Goal: Task Accomplishment & Management: Use online tool/utility

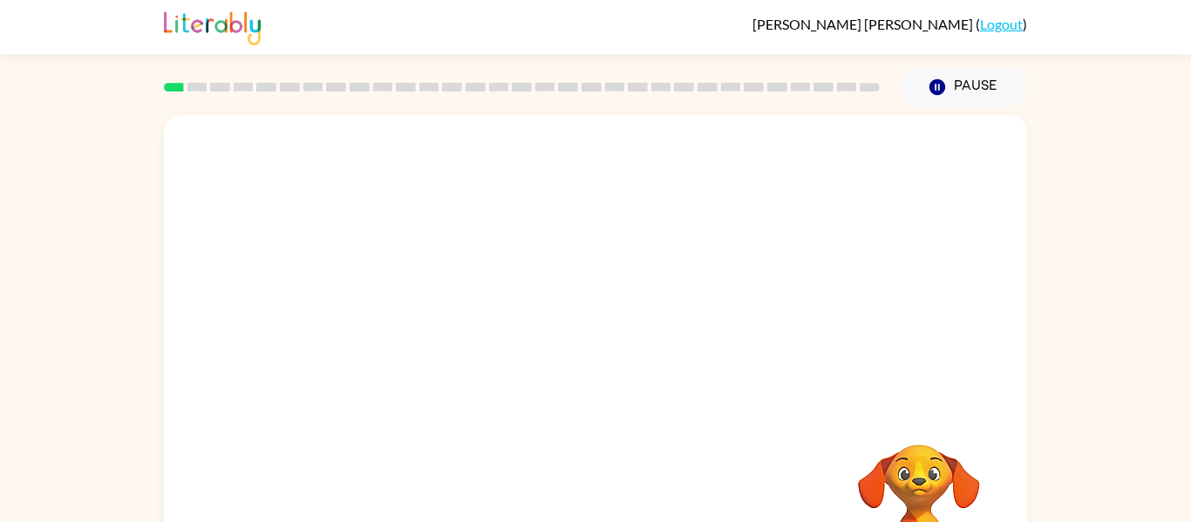
click at [1138, 274] on div "Your browser must support playing .mp4 files to use Literably. Please try using…" at bounding box center [595, 360] width 1191 height 506
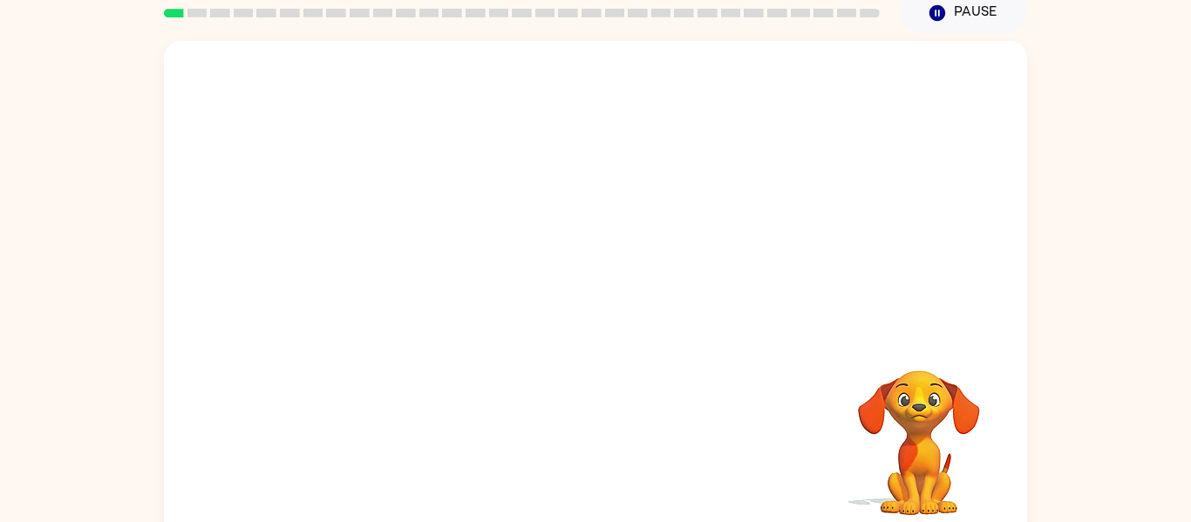
scroll to position [91, 0]
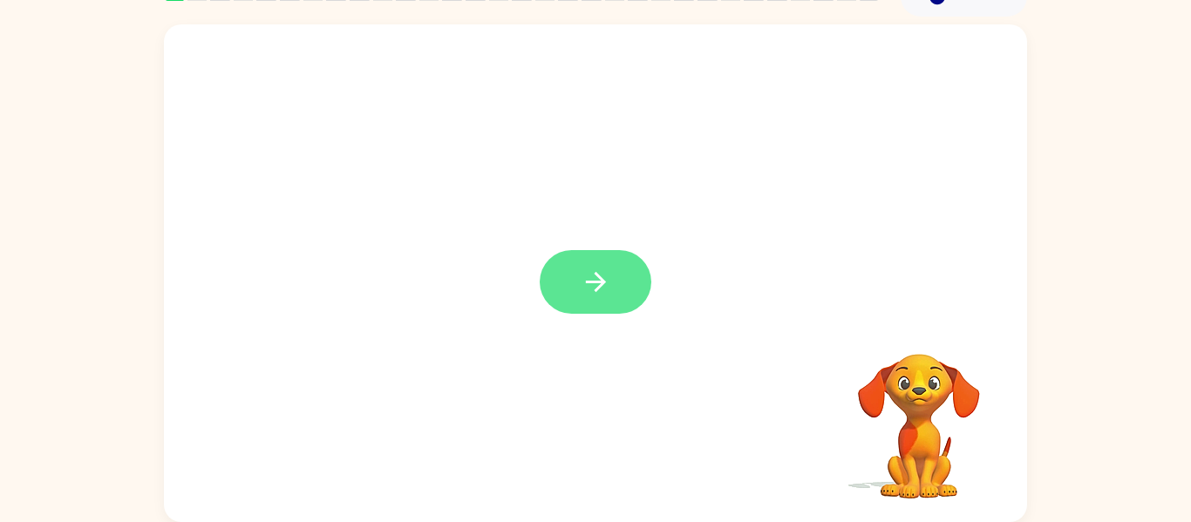
click at [583, 282] on icon "button" at bounding box center [596, 282] width 31 height 31
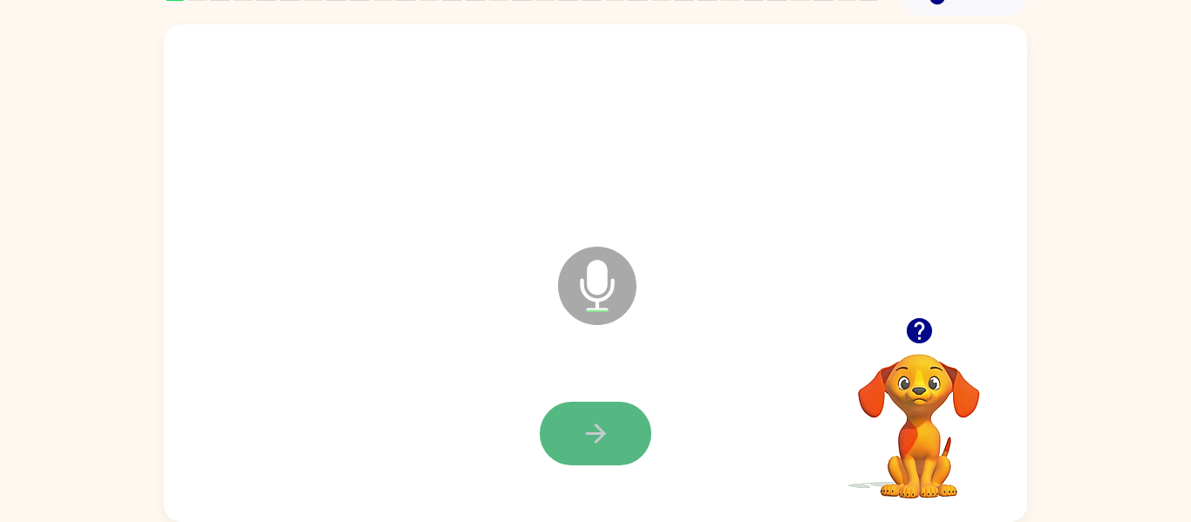
click at [610, 406] on button "button" at bounding box center [596, 434] width 112 height 64
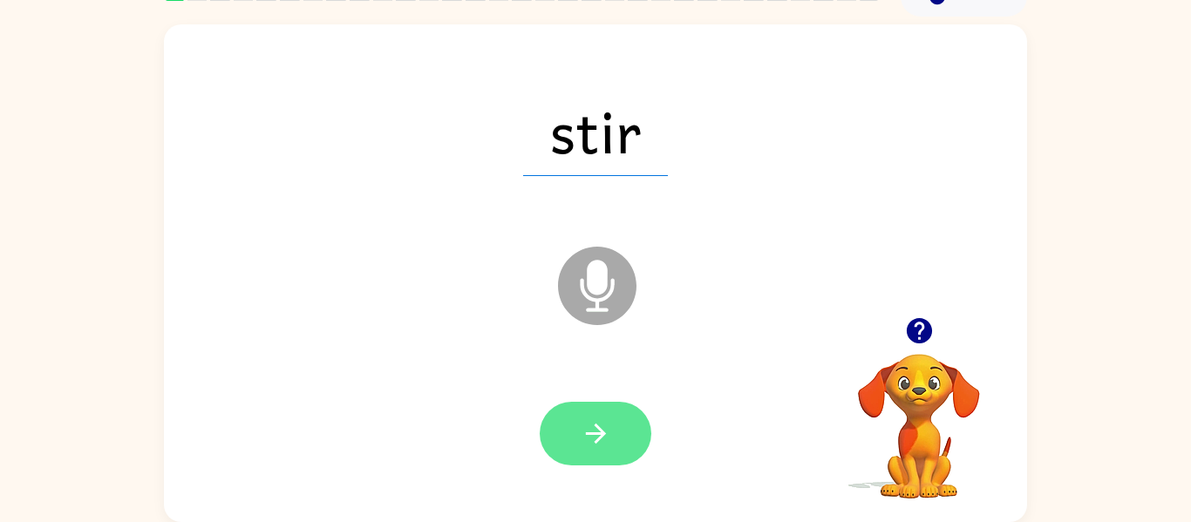
click at [592, 416] on button "button" at bounding box center [596, 434] width 112 height 64
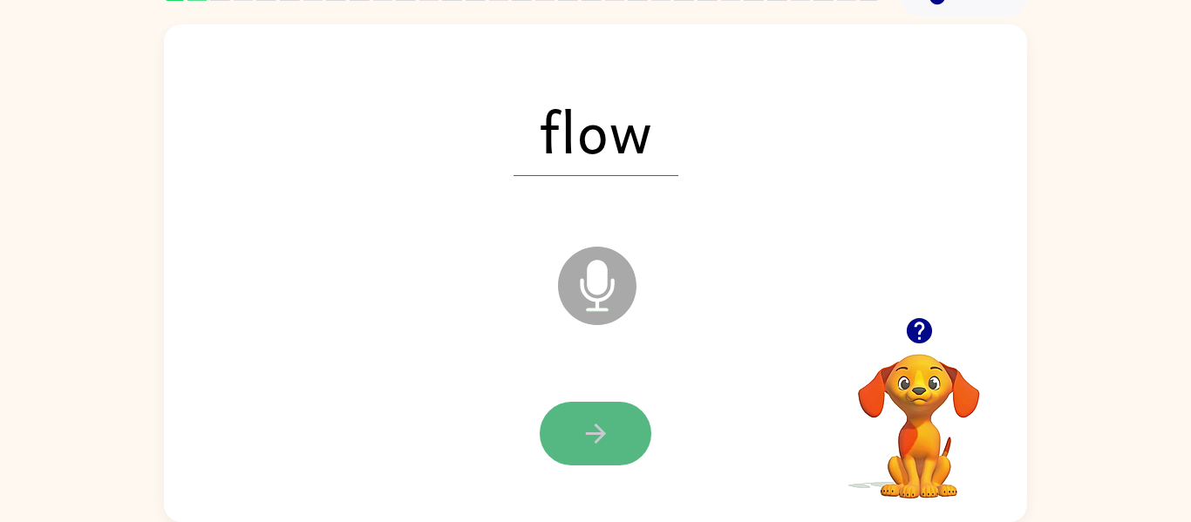
click at [591, 416] on button "button" at bounding box center [596, 434] width 112 height 64
click at [589, 421] on icon "button" at bounding box center [596, 433] width 31 height 31
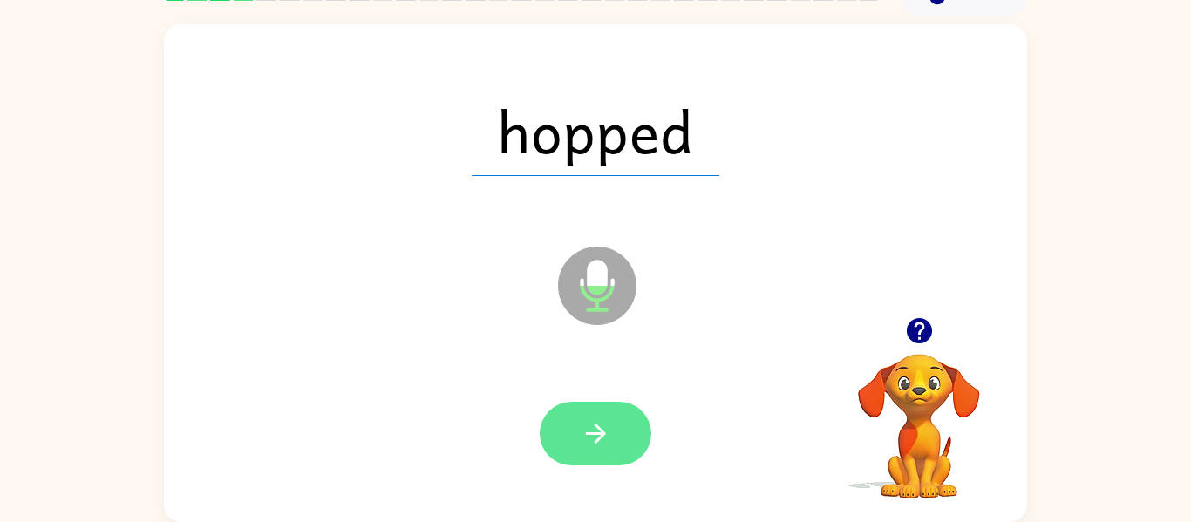
click at [587, 417] on button "button" at bounding box center [596, 434] width 112 height 64
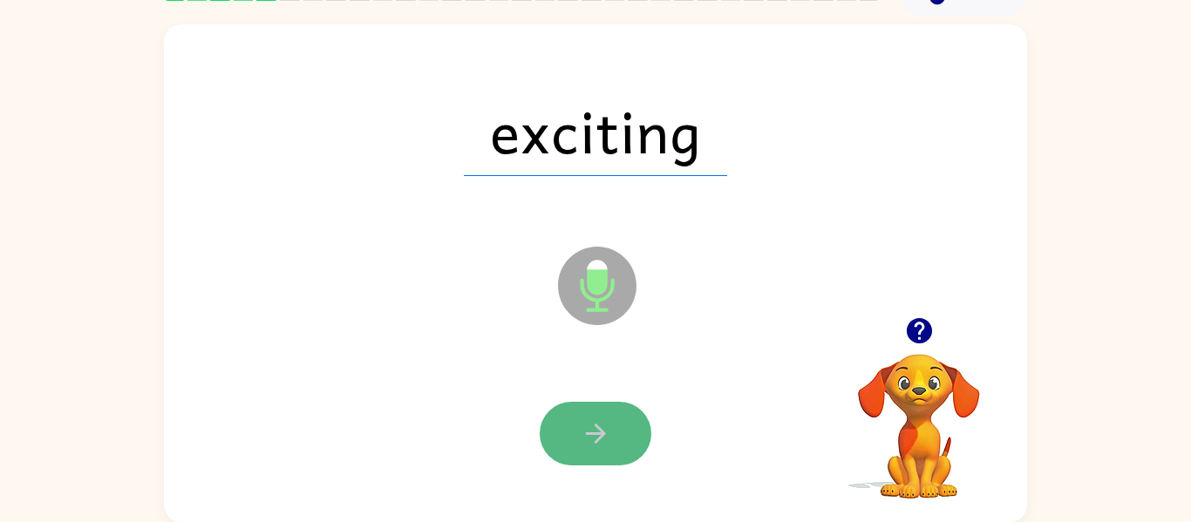
click at [587, 417] on button "button" at bounding box center [596, 434] width 112 height 64
click at [587, 417] on div at bounding box center [596, 434] width 112 height 64
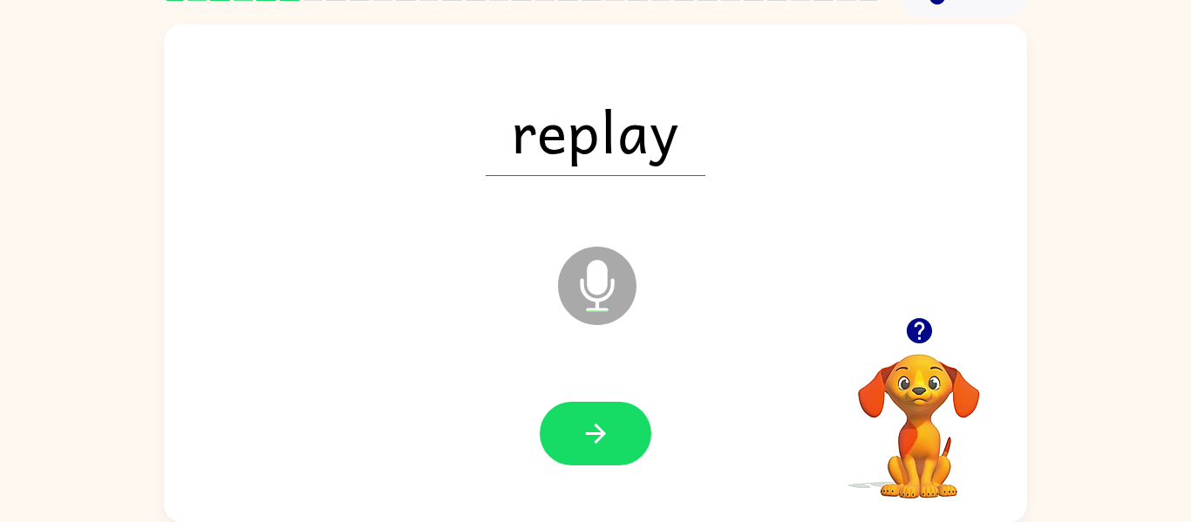
click at [587, 417] on button "button" at bounding box center [596, 434] width 112 height 64
click at [587, 417] on div at bounding box center [596, 434] width 112 height 64
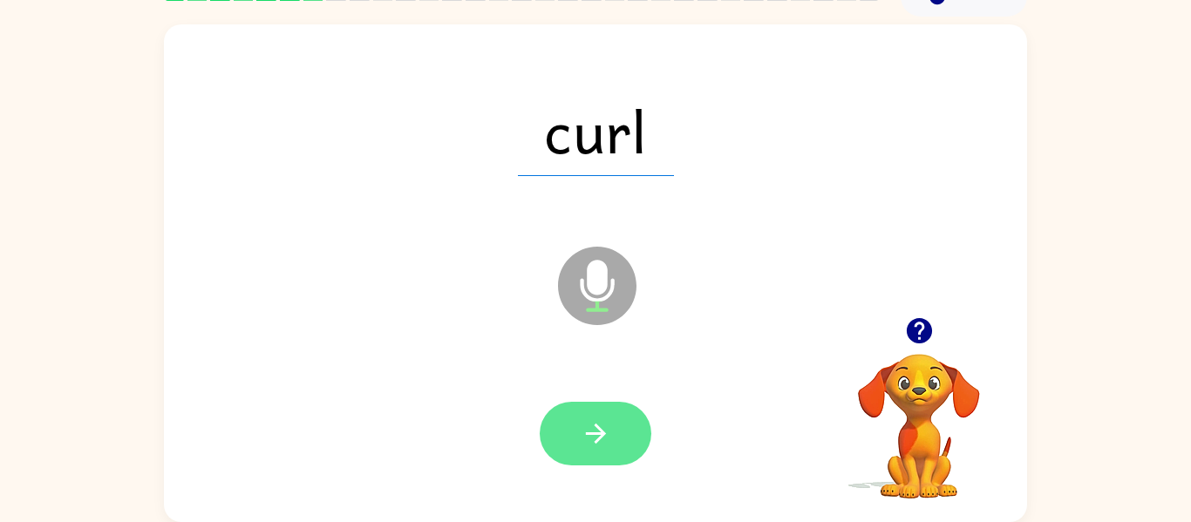
click at [587, 418] on icon "button" at bounding box center [596, 433] width 31 height 31
click at [583, 418] on icon "button" at bounding box center [596, 433] width 31 height 31
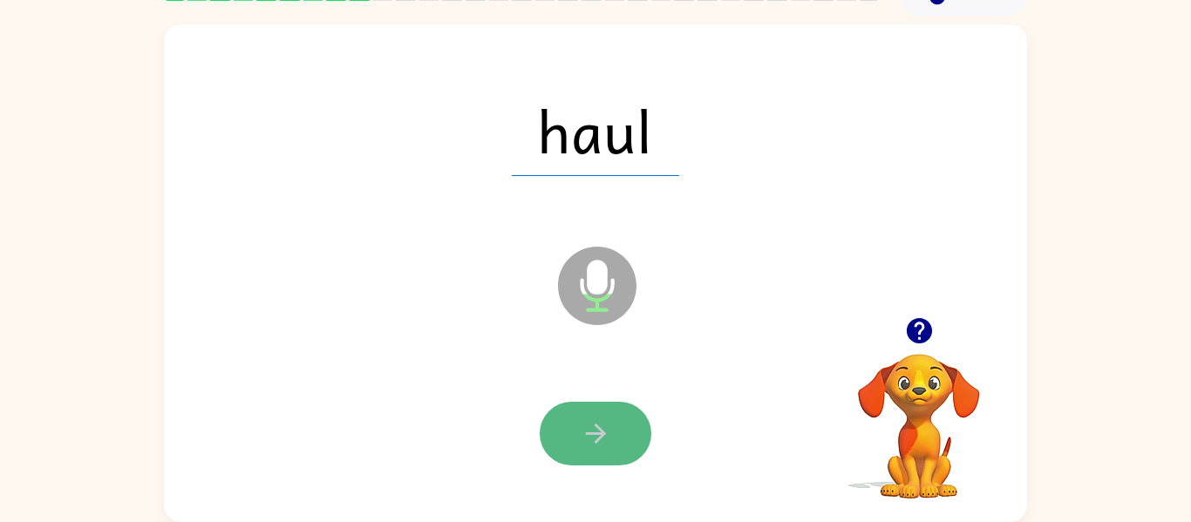
click at [583, 416] on button "button" at bounding box center [596, 434] width 112 height 64
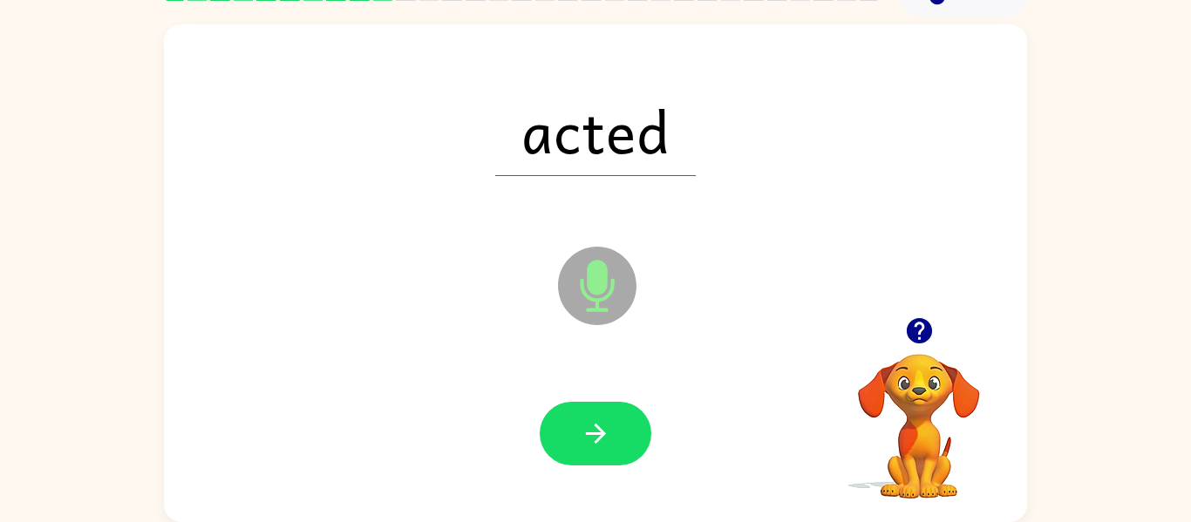
click at [583, 416] on button "button" at bounding box center [596, 434] width 112 height 64
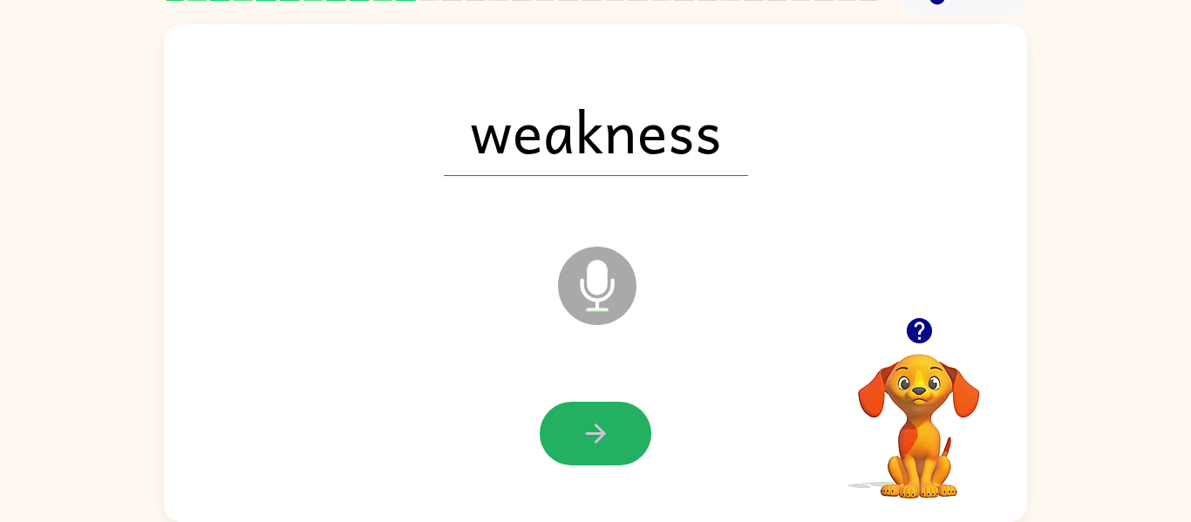
click at [583, 416] on button "button" at bounding box center [596, 434] width 112 height 64
click at [583, 416] on div at bounding box center [596, 434] width 112 height 64
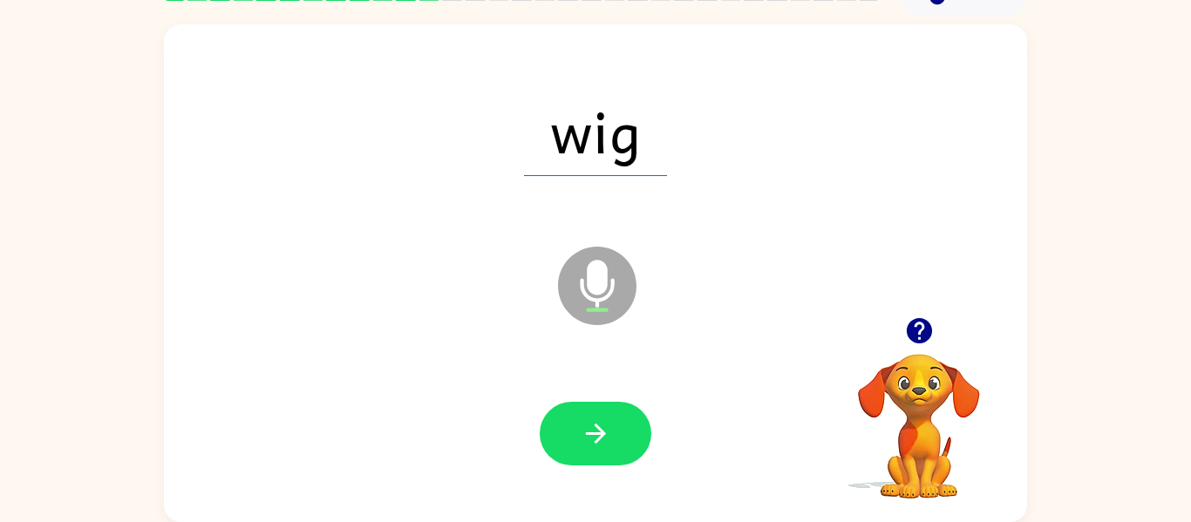
click at [583, 416] on button "button" at bounding box center [596, 434] width 112 height 64
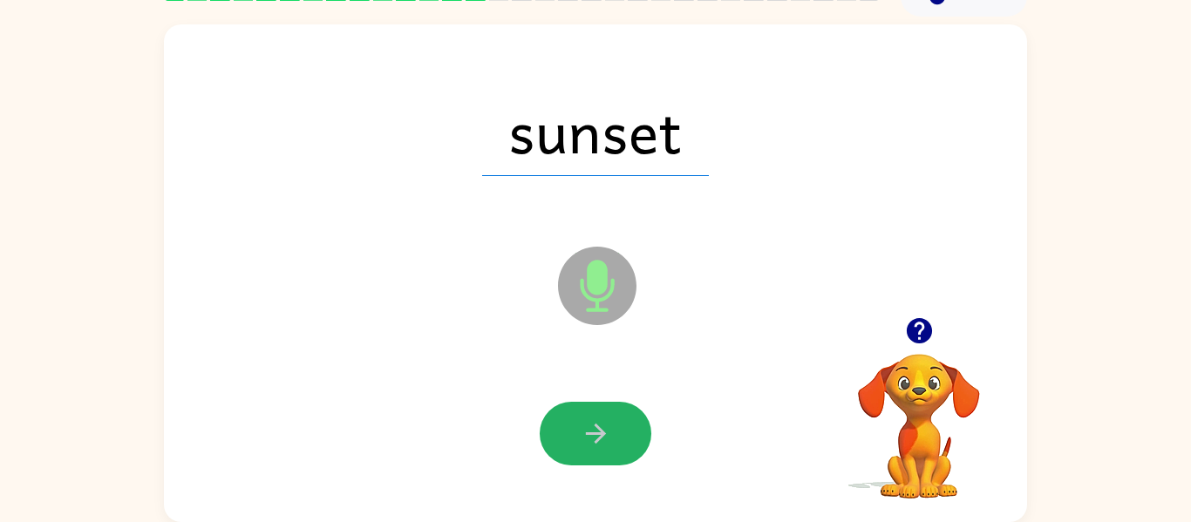
click at [583, 416] on button "button" at bounding box center [596, 434] width 112 height 64
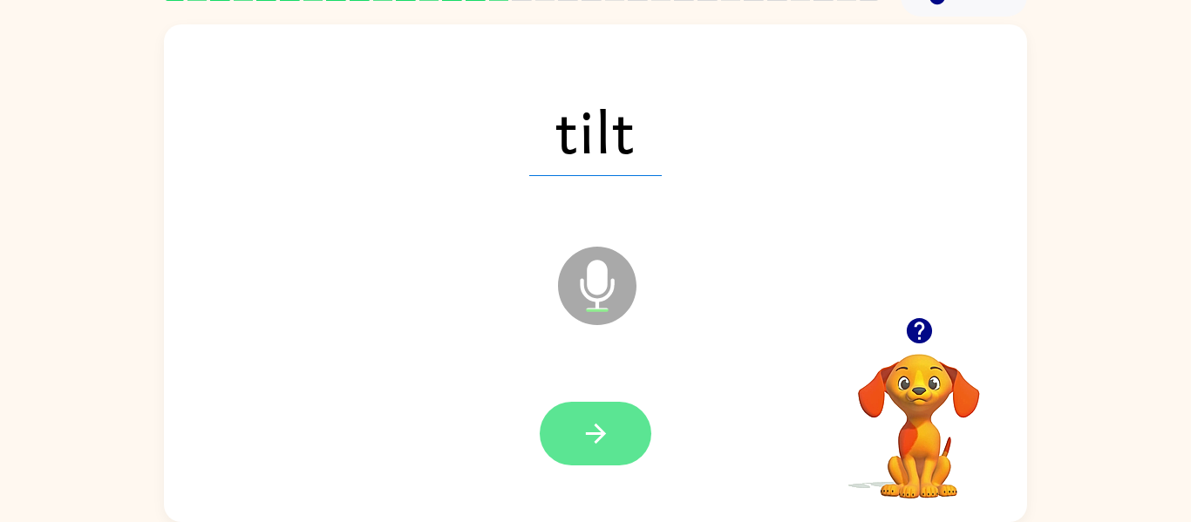
click at [581, 412] on button "button" at bounding box center [596, 434] width 112 height 64
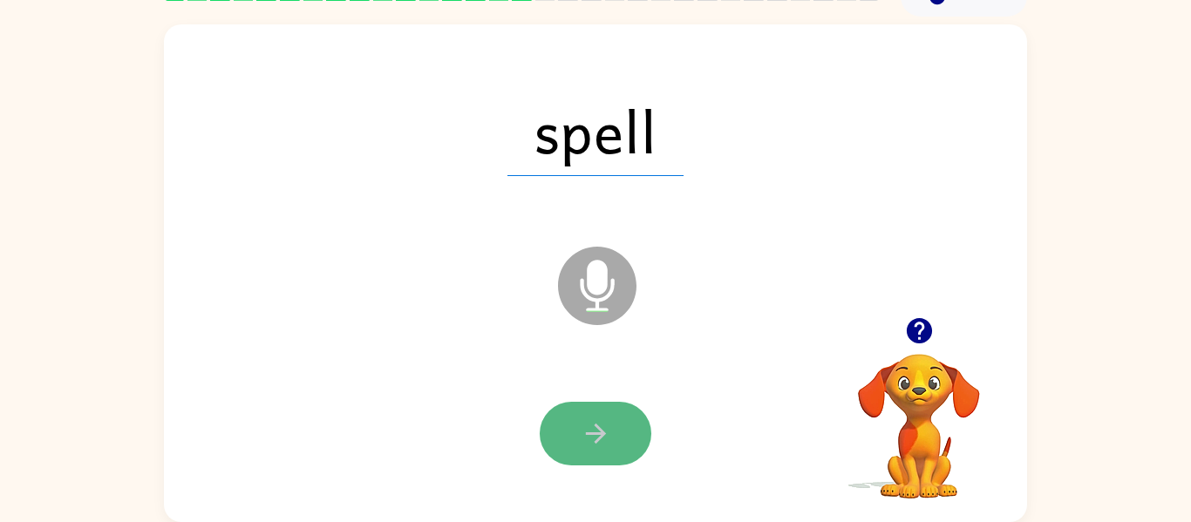
click at [581, 412] on button "button" at bounding box center [596, 434] width 112 height 64
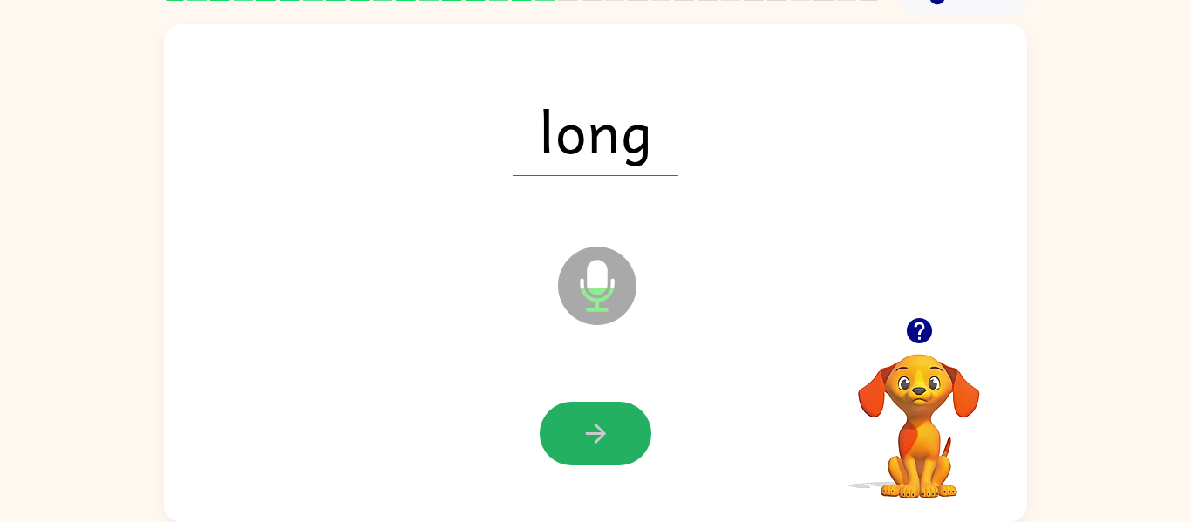
click at [581, 412] on button "button" at bounding box center [596, 434] width 112 height 64
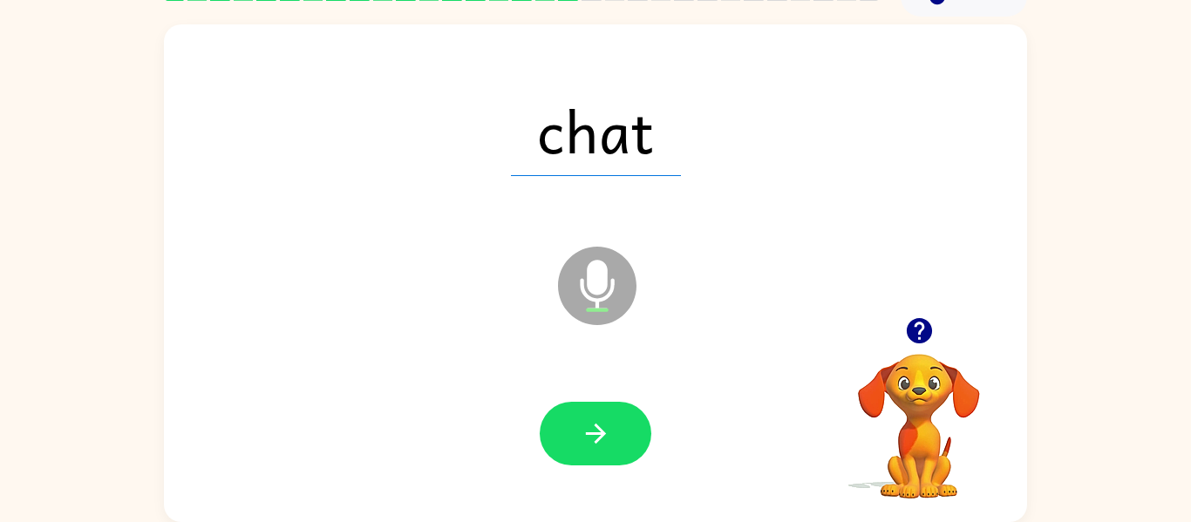
click at [581, 412] on button "button" at bounding box center [596, 434] width 112 height 64
click at [581, 412] on div at bounding box center [596, 434] width 112 height 64
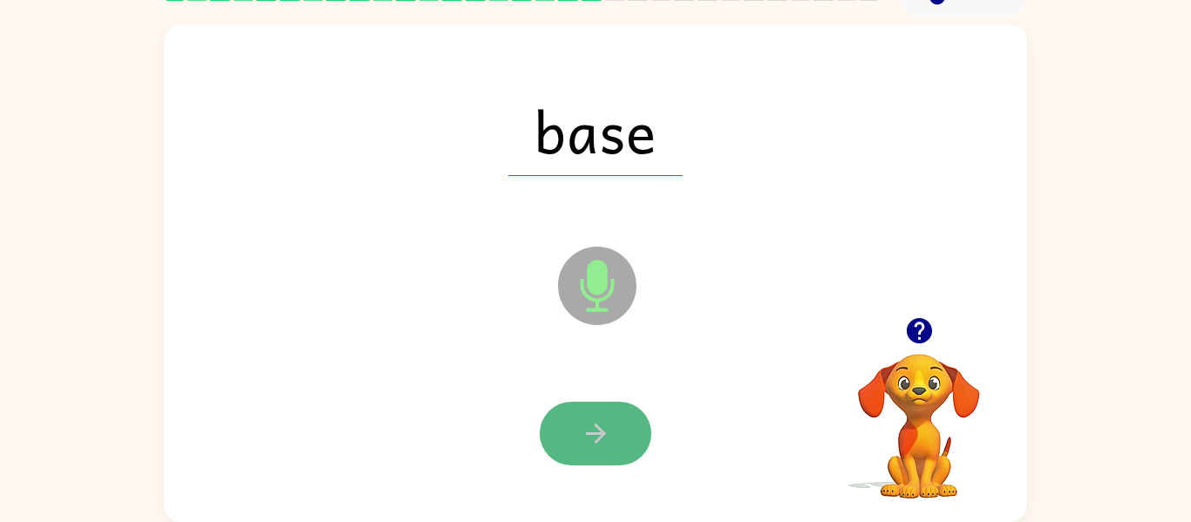
click at [581, 412] on button "button" at bounding box center [596, 434] width 112 height 64
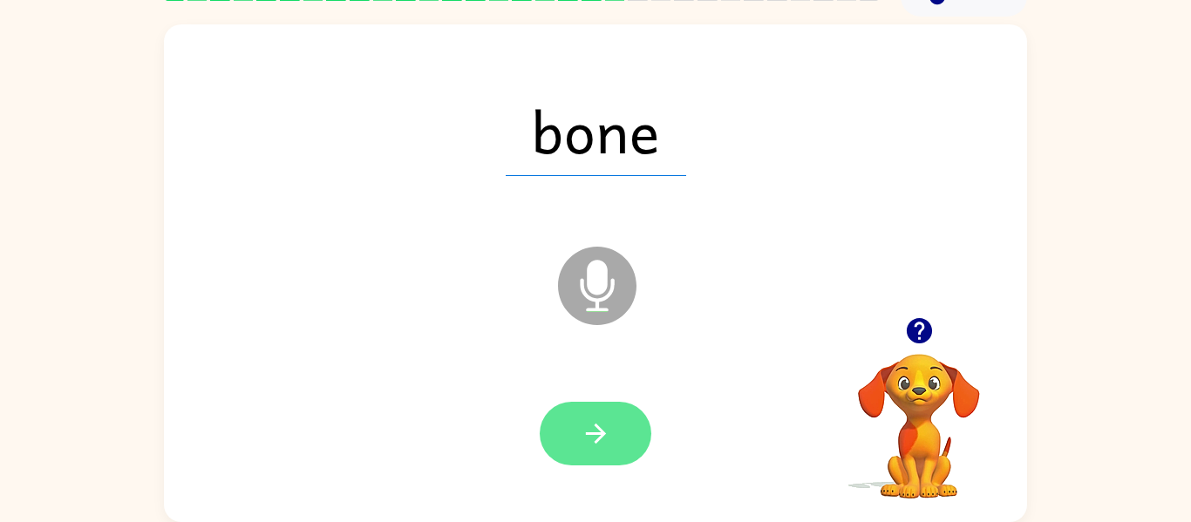
click at [572, 411] on button "button" at bounding box center [596, 434] width 112 height 64
click at [570, 412] on button "button" at bounding box center [596, 434] width 112 height 64
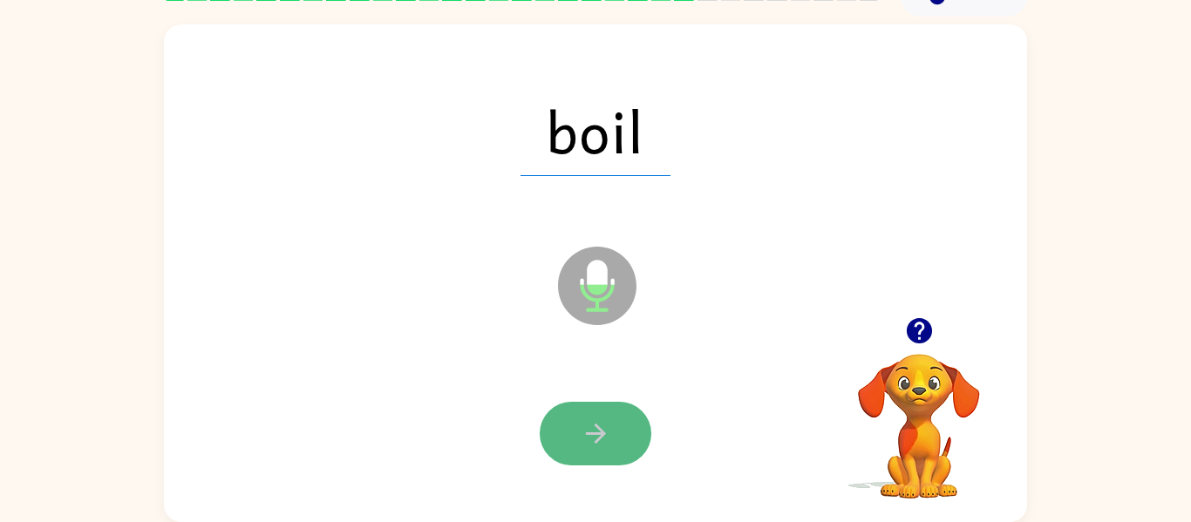
click at [569, 413] on button "button" at bounding box center [596, 434] width 112 height 64
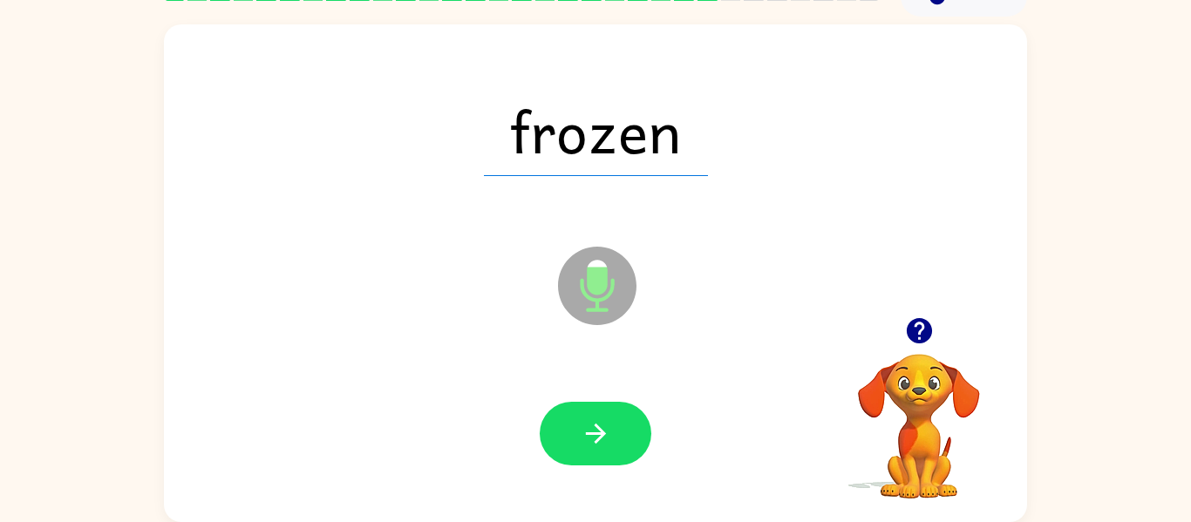
click at [569, 415] on button "button" at bounding box center [596, 434] width 112 height 64
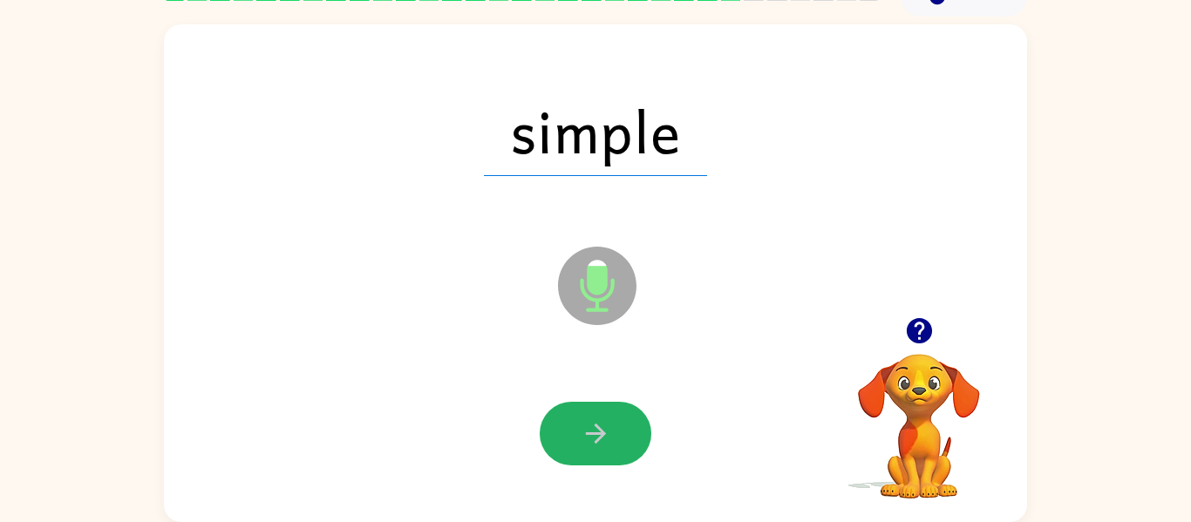
click at [569, 415] on button "button" at bounding box center [596, 434] width 112 height 64
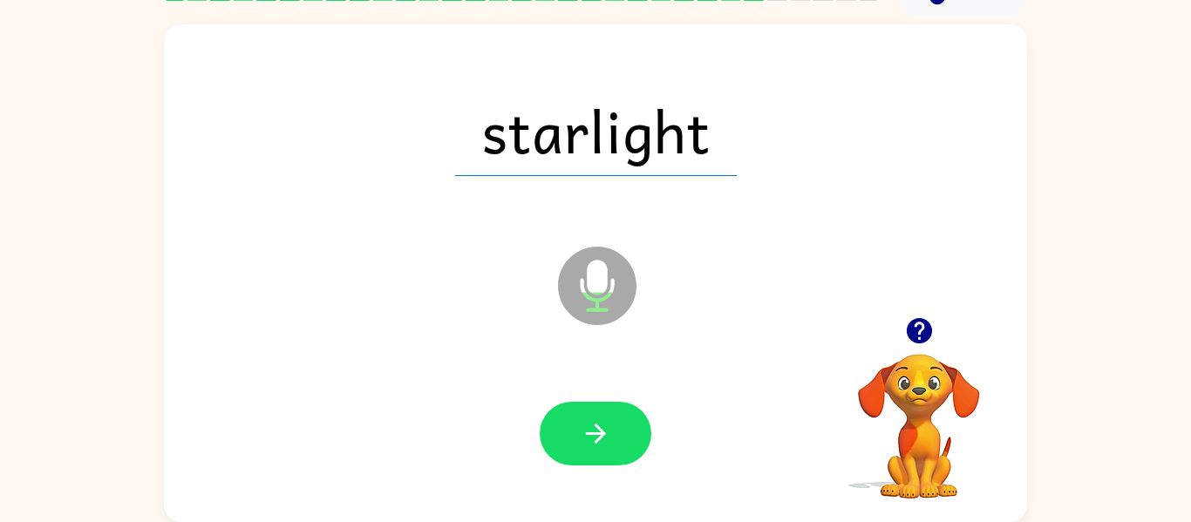
click at [569, 415] on button "button" at bounding box center [596, 434] width 112 height 64
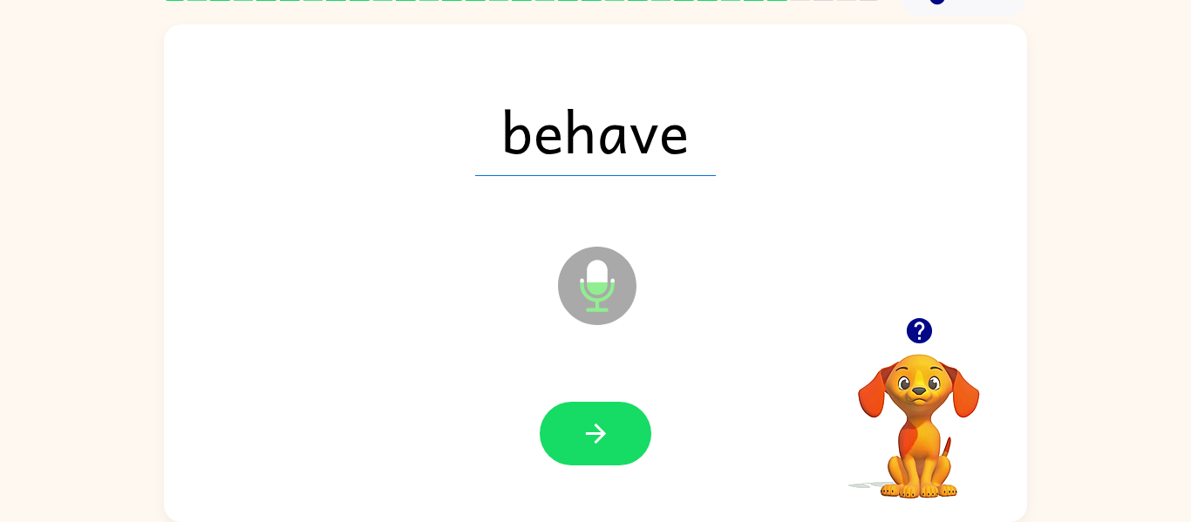
click at [569, 415] on button "button" at bounding box center [596, 434] width 112 height 64
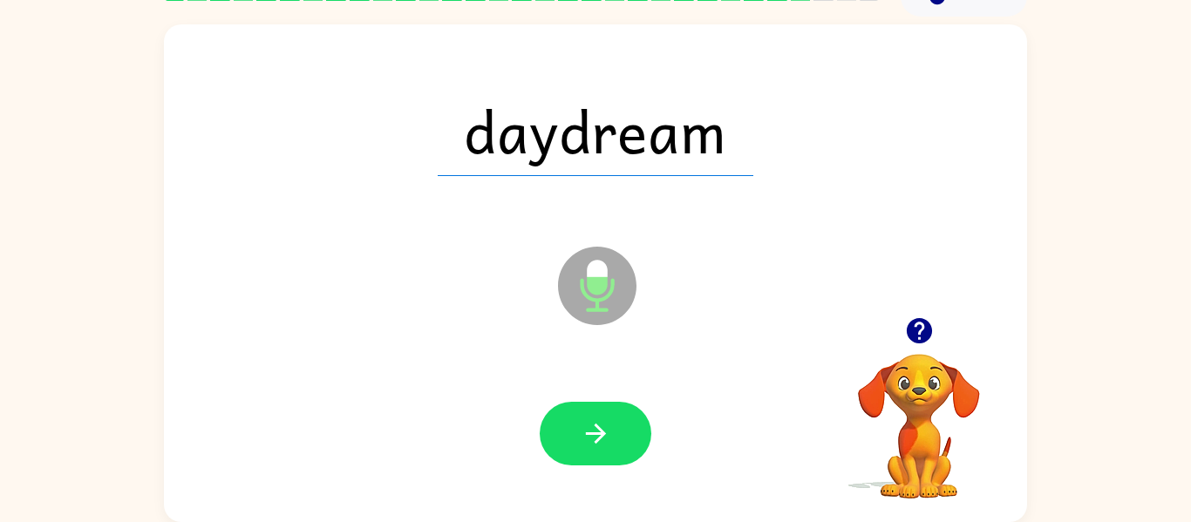
click at [569, 415] on button "button" at bounding box center [596, 434] width 112 height 64
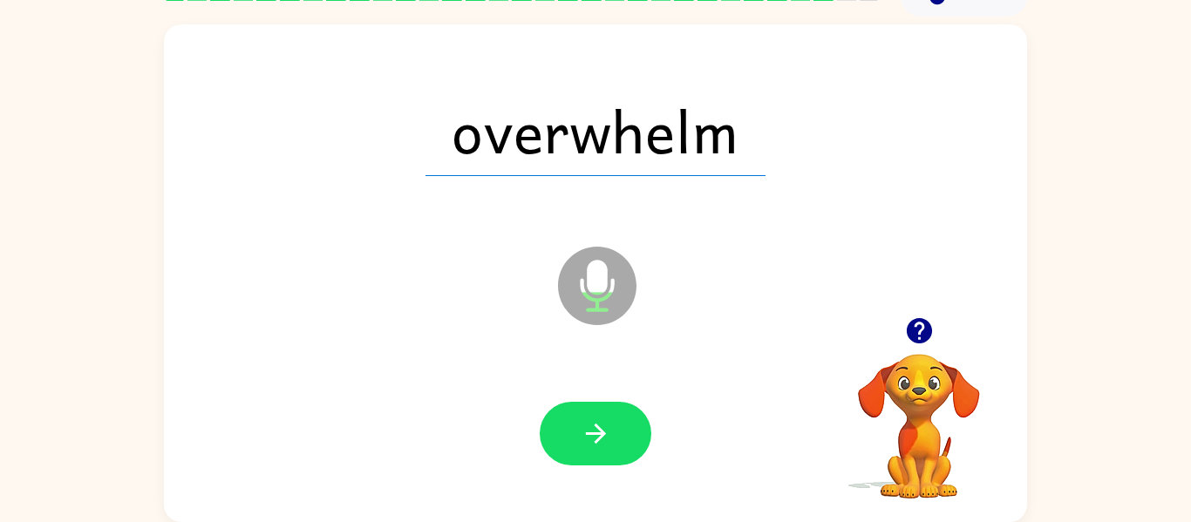
click at [569, 415] on button "button" at bounding box center [596, 434] width 112 height 64
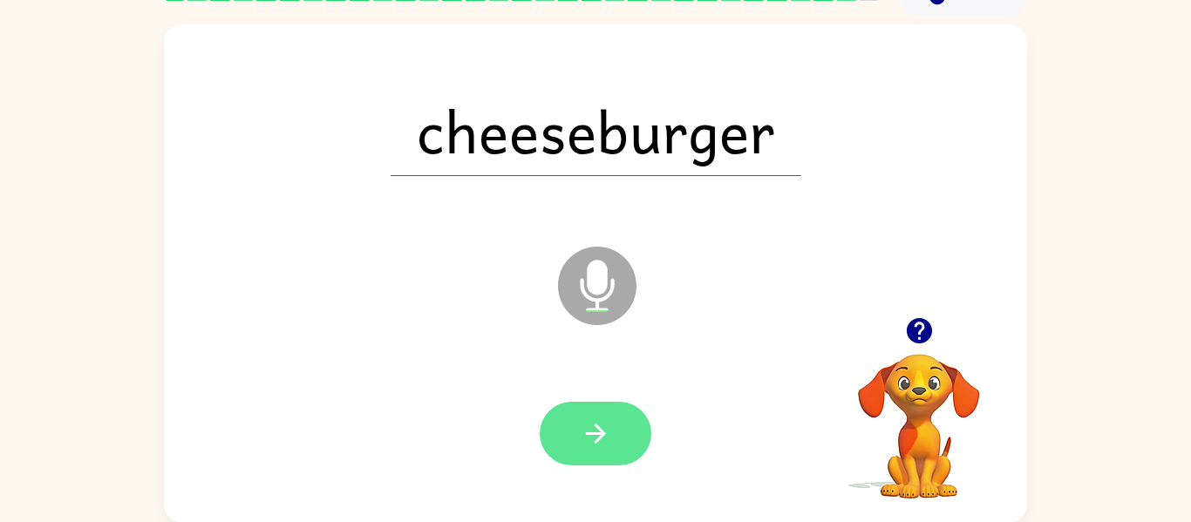
click at [569, 419] on button "button" at bounding box center [596, 434] width 112 height 64
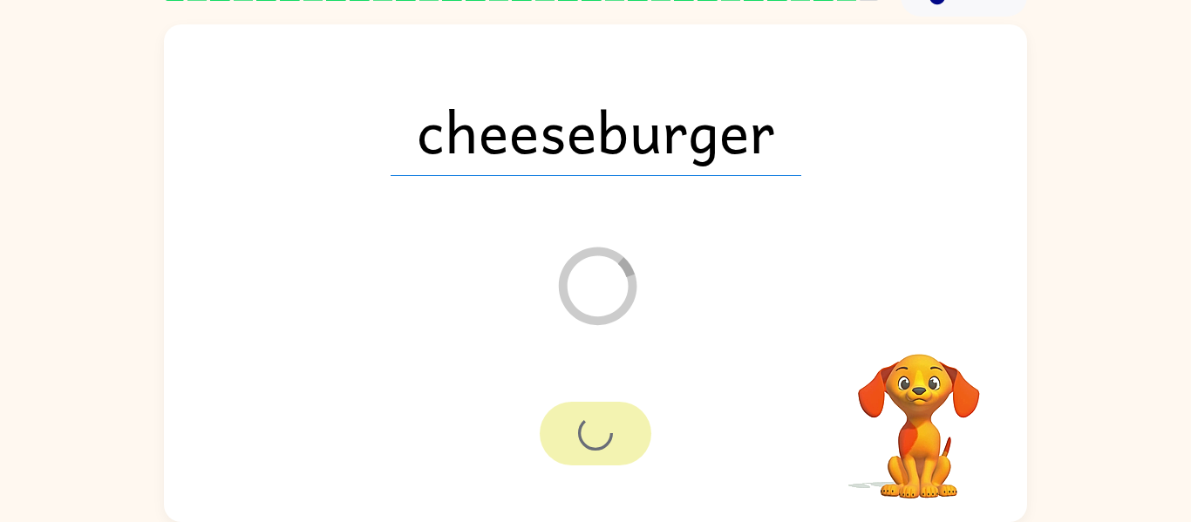
scroll to position [59, 0]
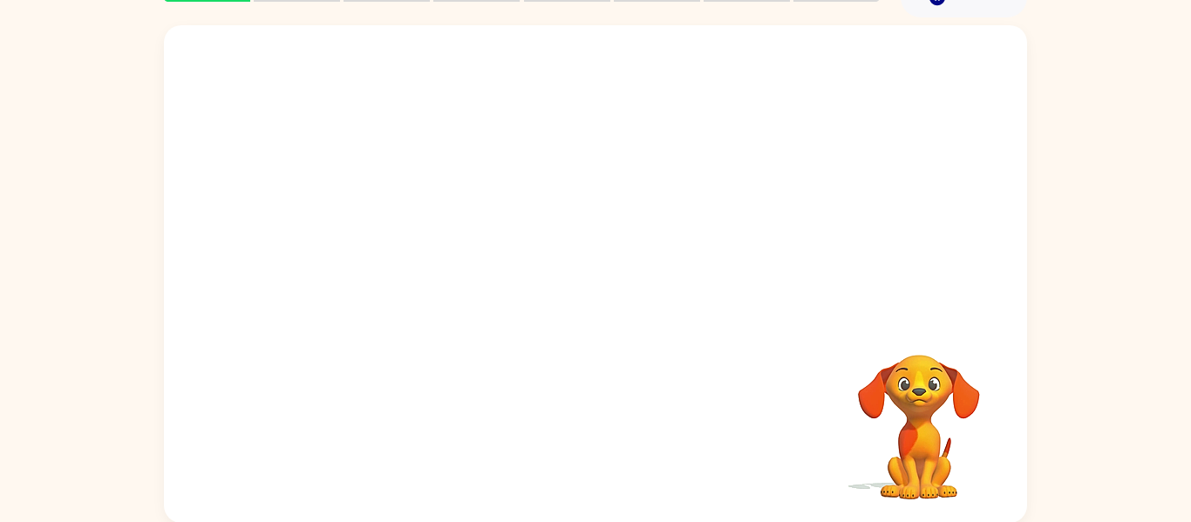
scroll to position [91, 0]
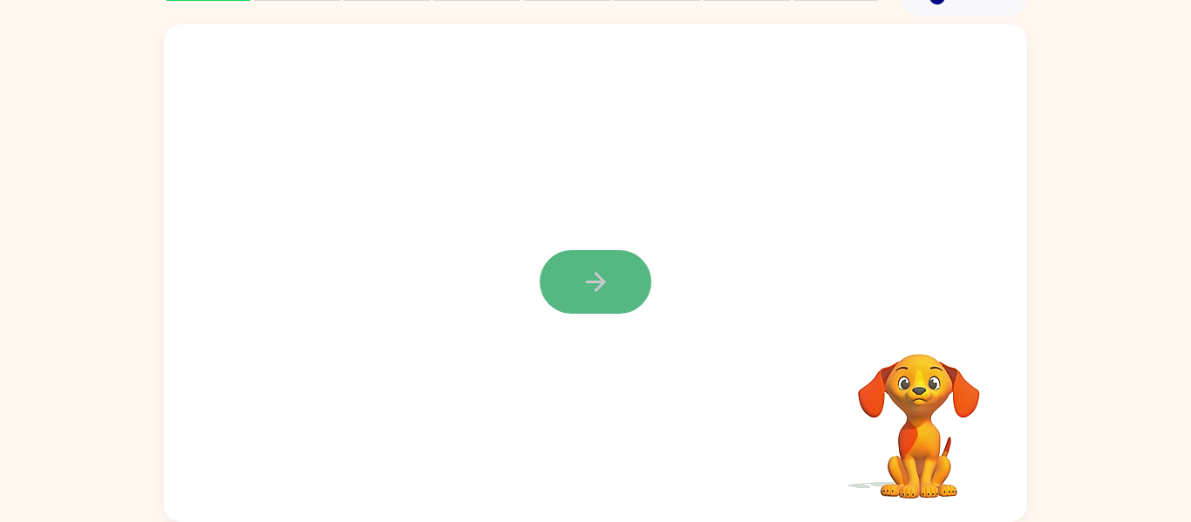
click at [586, 292] on icon "button" at bounding box center [596, 282] width 31 height 31
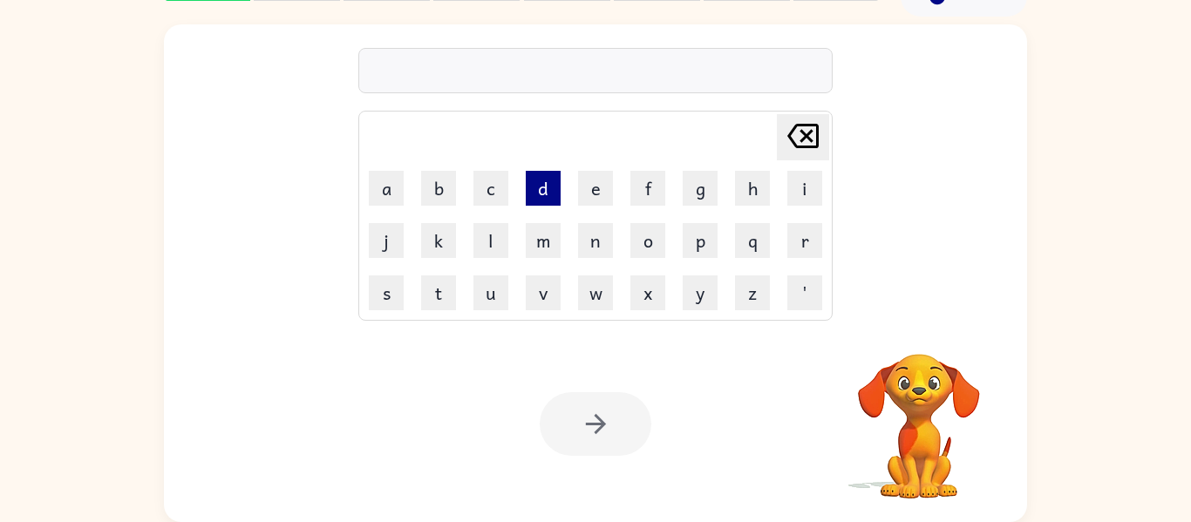
click at [551, 190] on button "d" at bounding box center [543, 188] width 35 height 35
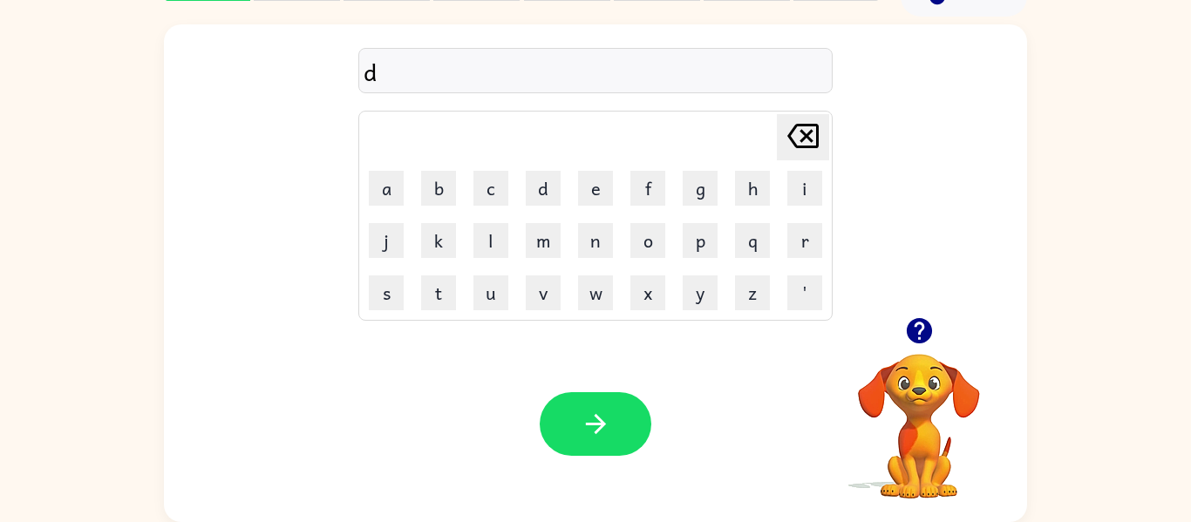
click at [798, 132] on icon "[PERSON_NAME] last character input" at bounding box center [803, 136] width 42 height 42
click at [818, 236] on button "r" at bounding box center [804, 240] width 35 height 35
click at [690, 238] on button "p" at bounding box center [700, 240] width 35 height 35
click at [653, 226] on button "o" at bounding box center [647, 240] width 35 height 35
click at [803, 237] on button "r" at bounding box center [804, 240] width 35 height 35
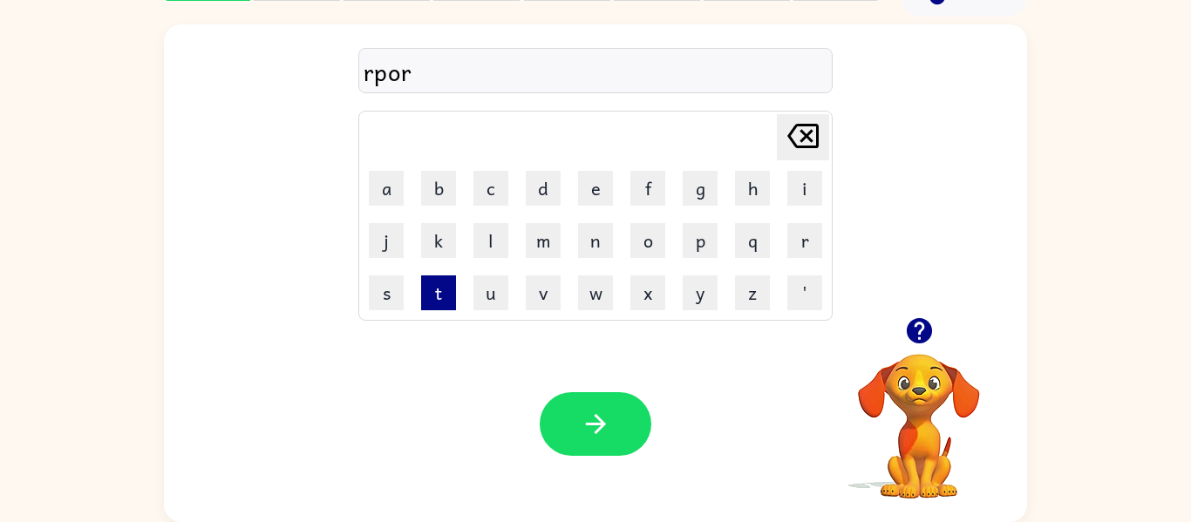
click at [442, 278] on button "t" at bounding box center [438, 292] width 35 height 35
click at [599, 186] on button "e" at bounding box center [595, 188] width 35 height 35
click at [542, 172] on button "d" at bounding box center [543, 188] width 35 height 35
click at [577, 387] on div "Your browser must support playing .mp4 files to use Literably. Please try using…" at bounding box center [595, 424] width 863 height 196
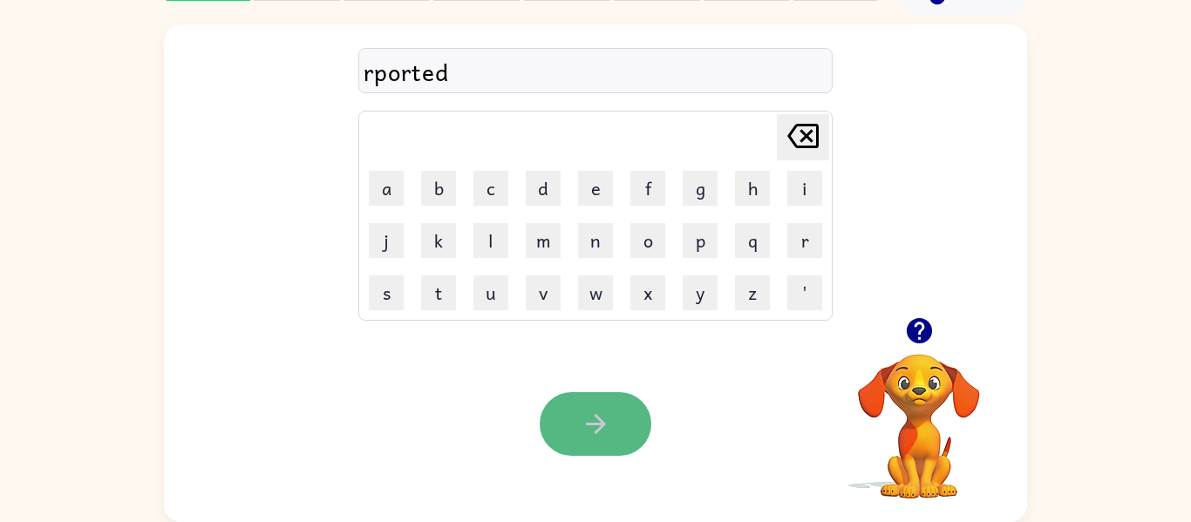
click at [586, 424] on icon "button" at bounding box center [595, 424] width 20 height 20
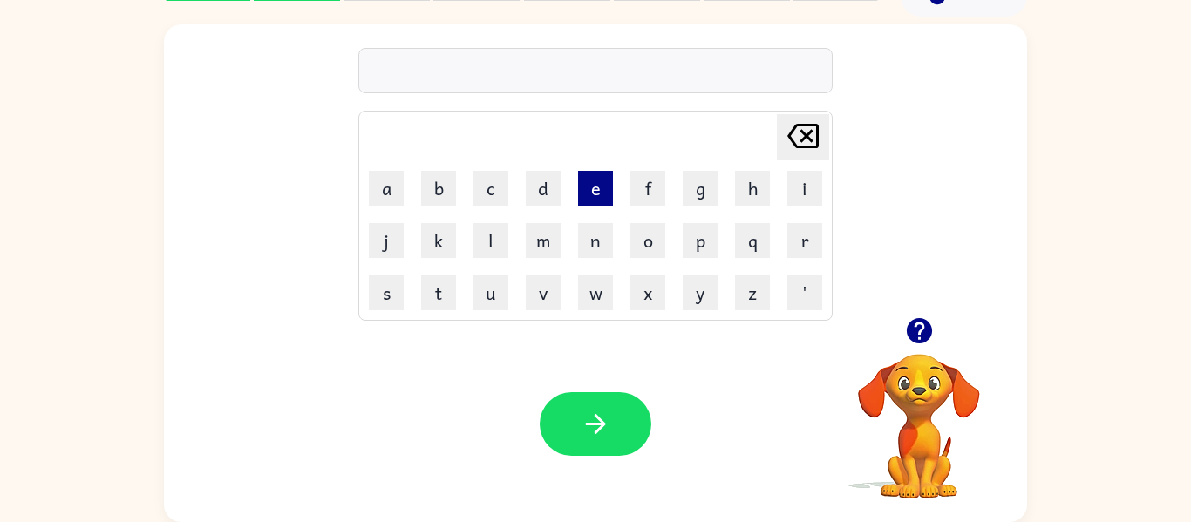
click at [601, 195] on button "e" at bounding box center [595, 188] width 35 height 35
click at [373, 281] on button "s" at bounding box center [386, 292] width 35 height 35
click at [709, 237] on button "p" at bounding box center [700, 240] width 35 height 35
click at [493, 236] on button "l" at bounding box center [490, 240] width 35 height 35
click at [654, 251] on button "o" at bounding box center [647, 240] width 35 height 35
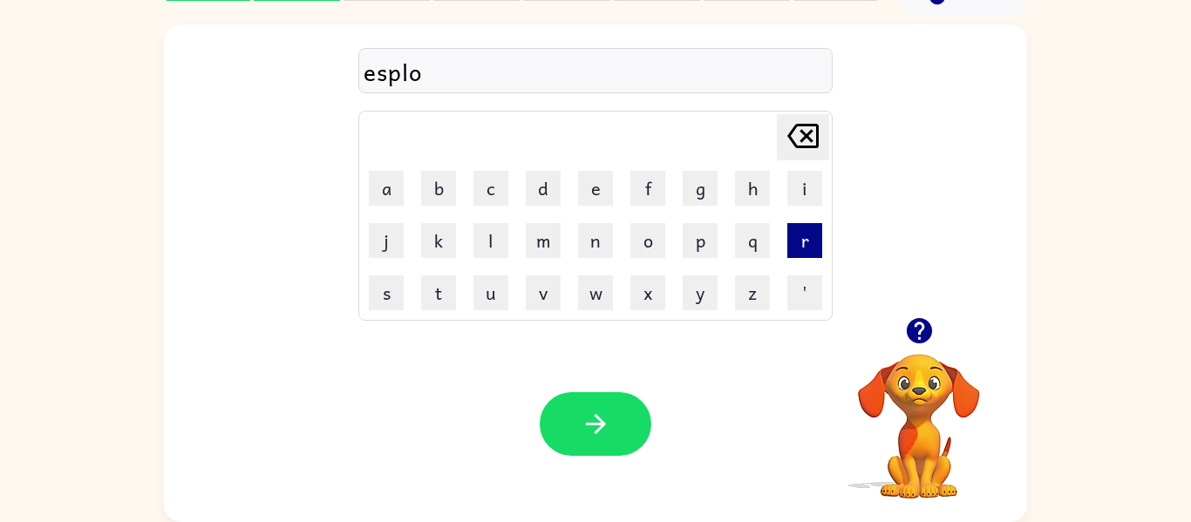
click at [817, 234] on button "r" at bounding box center [804, 240] width 35 height 35
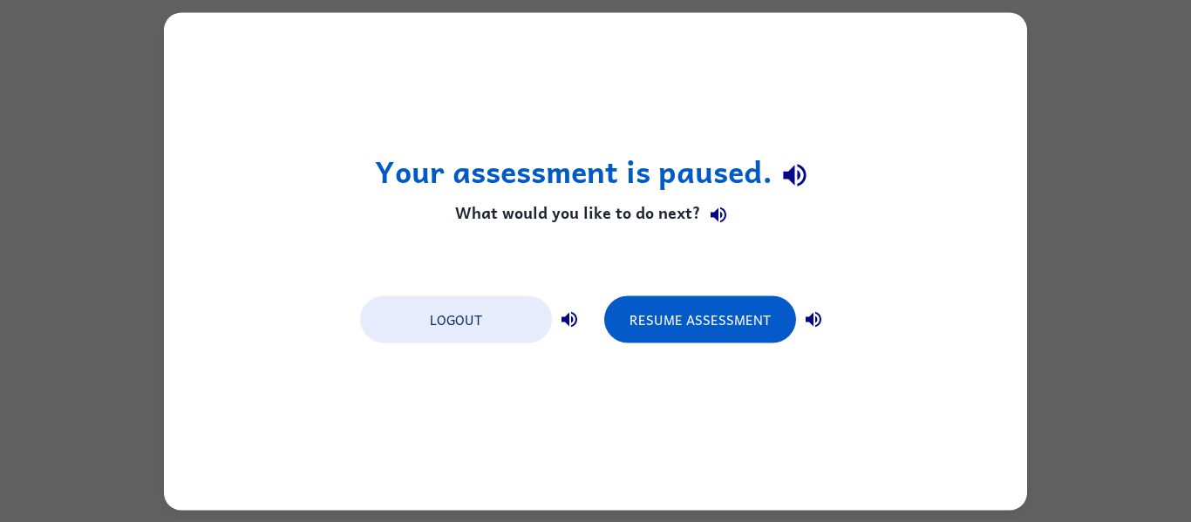
scroll to position [0, 0]
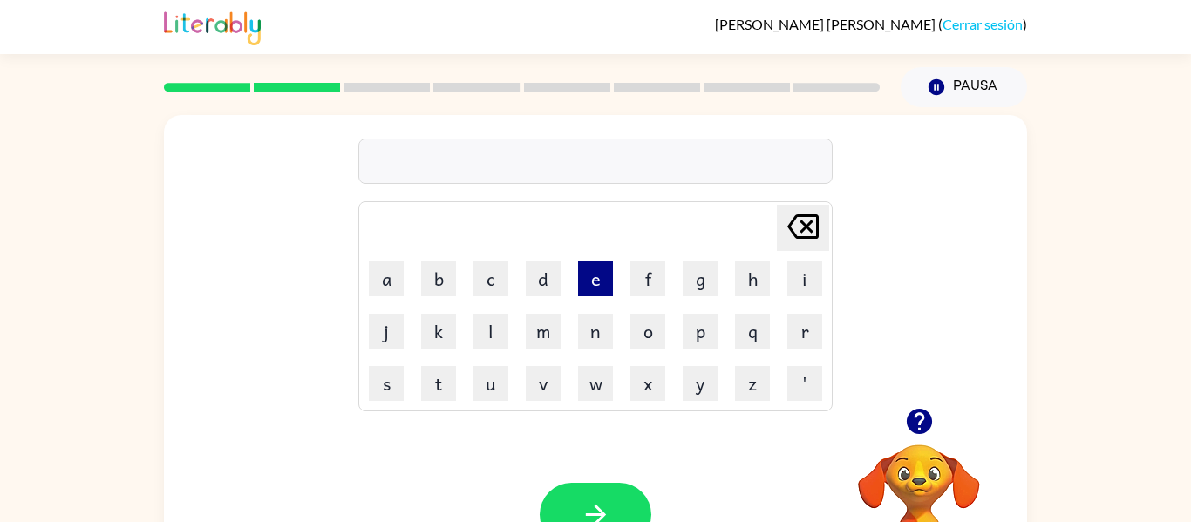
click at [595, 272] on button "e" at bounding box center [595, 278] width 35 height 35
click at [380, 381] on button "s" at bounding box center [386, 383] width 35 height 35
click at [716, 331] on button "p" at bounding box center [700, 331] width 35 height 35
click at [498, 329] on button "l" at bounding box center [490, 331] width 35 height 35
click at [648, 327] on button "o" at bounding box center [647, 331] width 35 height 35
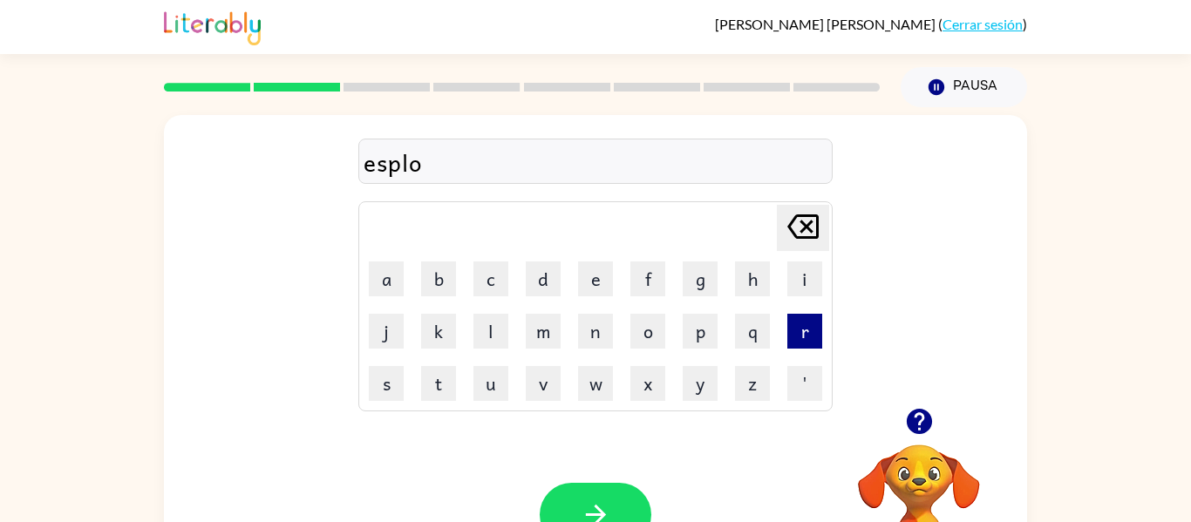
click at [816, 329] on button "r" at bounding box center [804, 331] width 35 height 35
click at [621, 490] on button "button" at bounding box center [596, 515] width 112 height 64
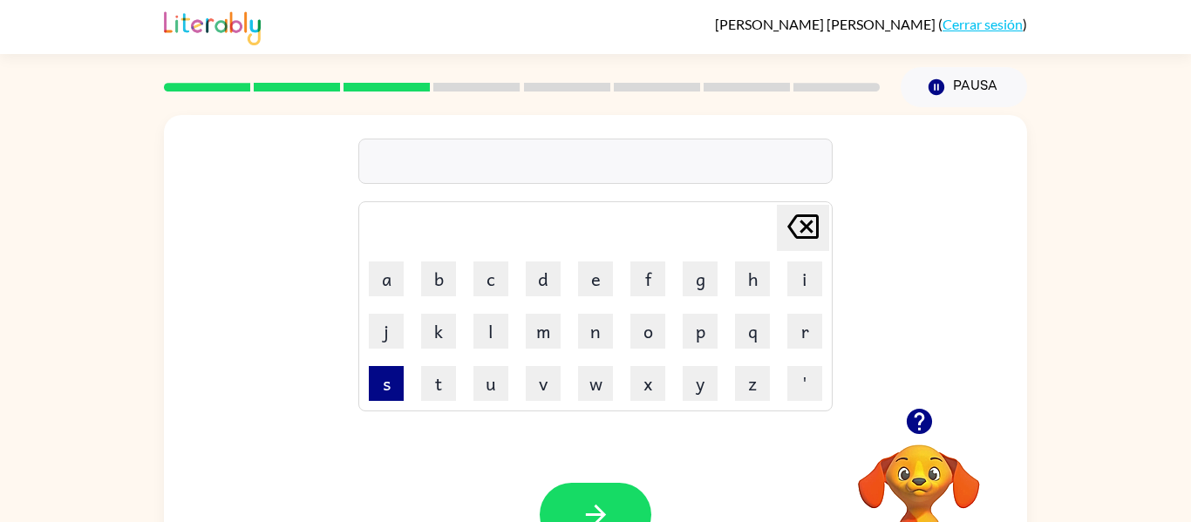
click at [394, 379] on button "s" at bounding box center [386, 383] width 35 height 35
click at [484, 273] on button "c" at bounding box center [490, 278] width 35 height 35
click at [388, 276] on button "a" at bounding box center [386, 278] width 35 height 35
click at [808, 333] on button "r" at bounding box center [804, 331] width 35 height 35
click at [615, 505] on button "button" at bounding box center [596, 515] width 112 height 64
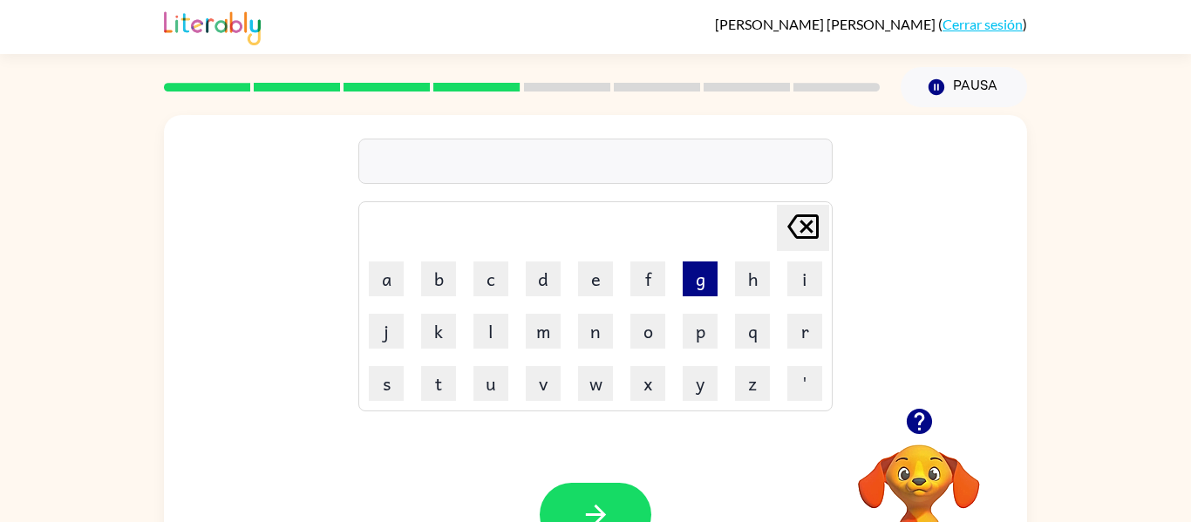
click at [704, 276] on button "g" at bounding box center [700, 278] width 35 height 35
click at [388, 278] on button "a" at bounding box center [386, 278] width 35 height 35
click at [799, 328] on button "r" at bounding box center [804, 331] width 35 height 35
click at [491, 332] on button "l" at bounding box center [490, 331] width 35 height 35
click at [807, 284] on button "i" at bounding box center [804, 278] width 35 height 35
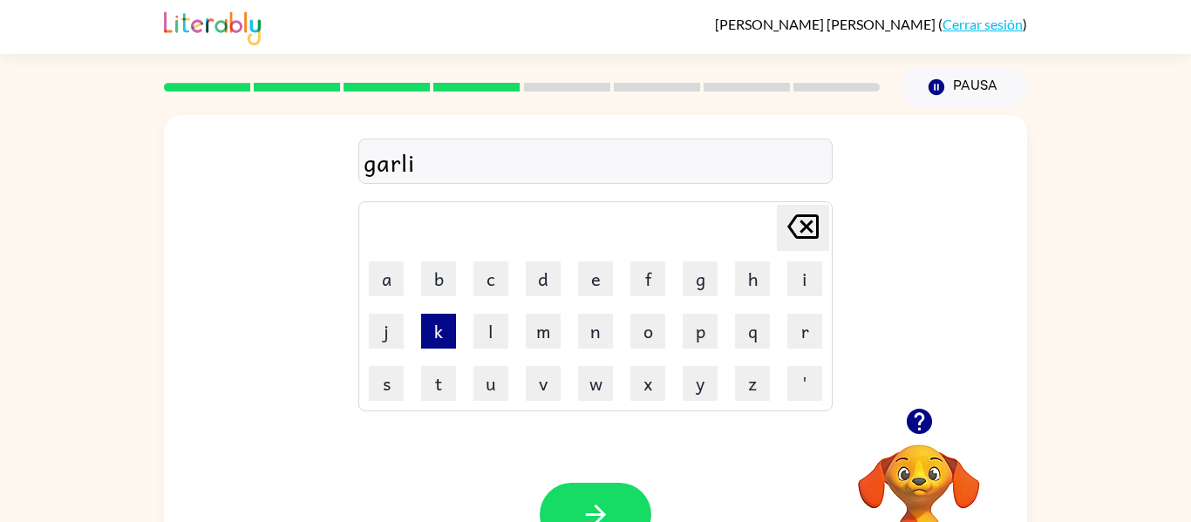
click at [443, 344] on button "k" at bounding box center [438, 331] width 35 height 35
click at [601, 498] on button "button" at bounding box center [596, 515] width 112 height 64
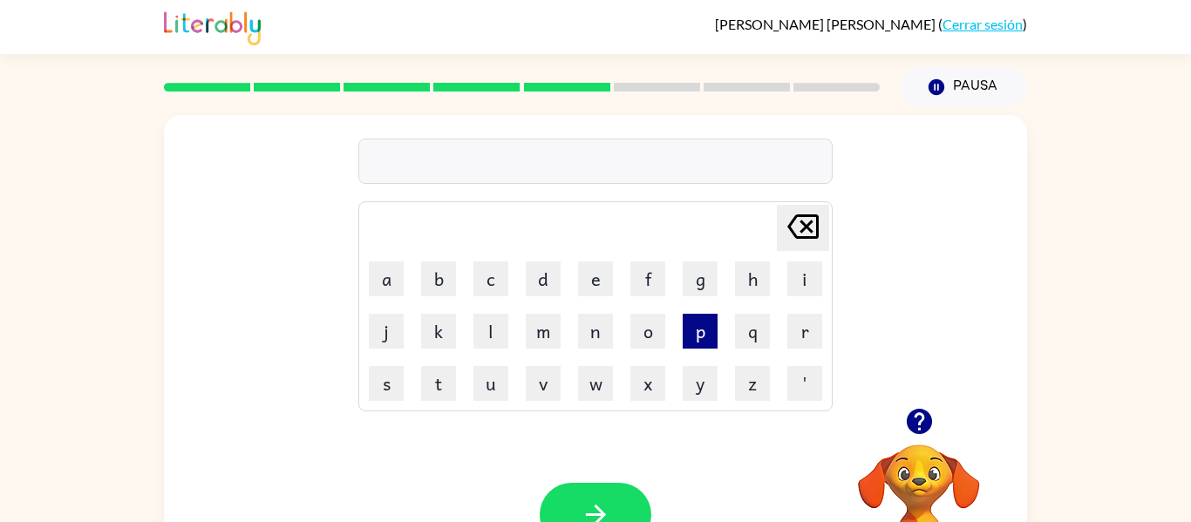
click at [700, 324] on button "p" at bounding box center [700, 331] width 35 height 35
click at [637, 322] on button "o" at bounding box center [647, 331] width 35 height 35
drag, startPoint x: 817, startPoint y: 323, endPoint x: 804, endPoint y: 323, distance: 13.1
click at [804, 323] on button "r" at bounding box center [804, 331] width 35 height 35
click at [492, 290] on button "c" at bounding box center [490, 278] width 35 height 35
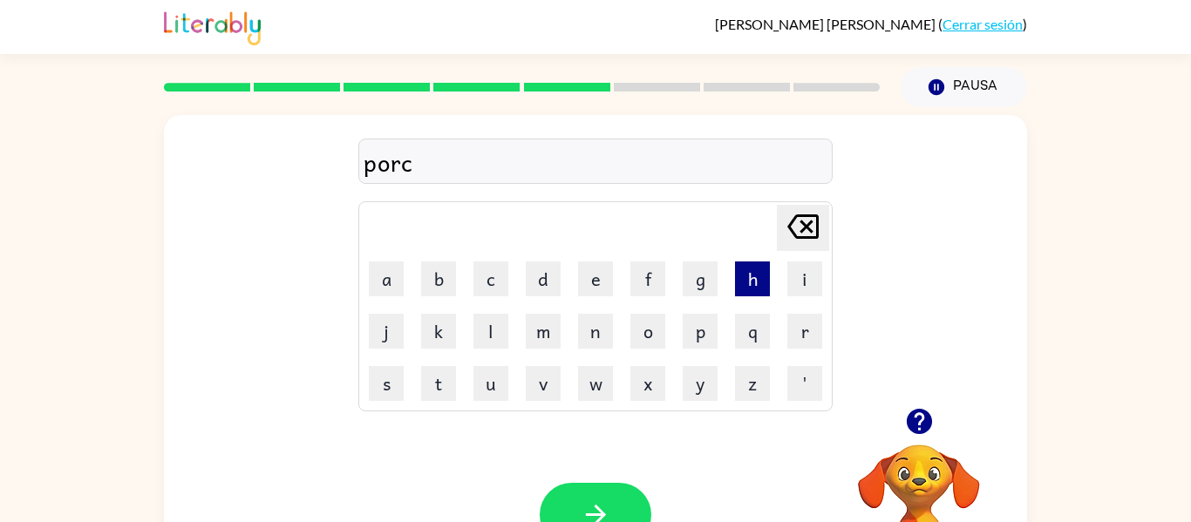
click at [754, 265] on button "h" at bounding box center [752, 278] width 35 height 35
click at [748, 264] on button "h" at bounding box center [752, 278] width 35 height 35
click at [806, 221] on icon "[PERSON_NAME] last character input" at bounding box center [803, 227] width 42 height 42
click at [604, 484] on button "button" at bounding box center [596, 515] width 112 height 64
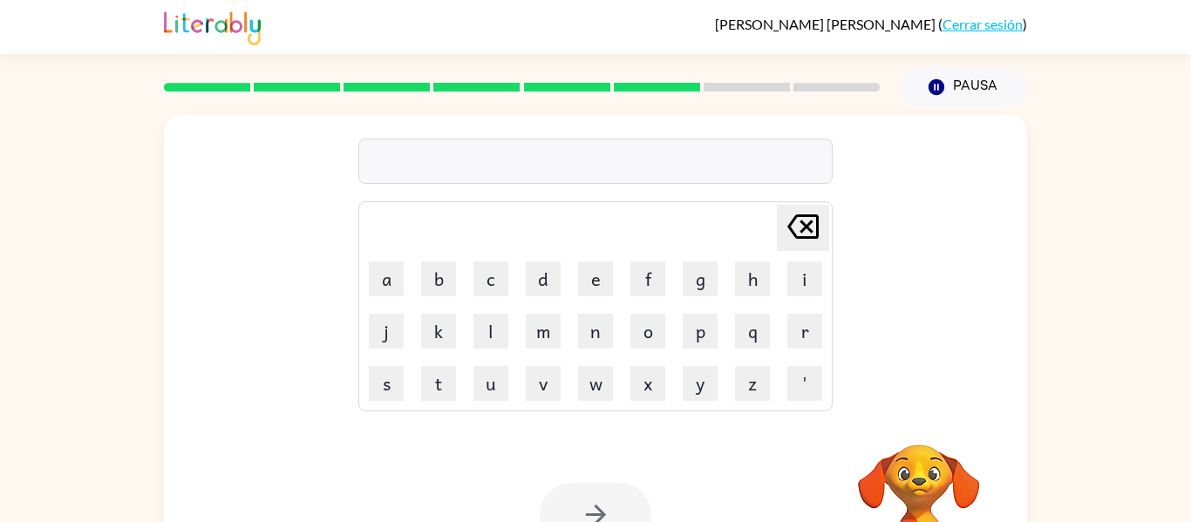
click at [606, 484] on div at bounding box center [596, 515] width 112 height 64
